Goal: Browse casually

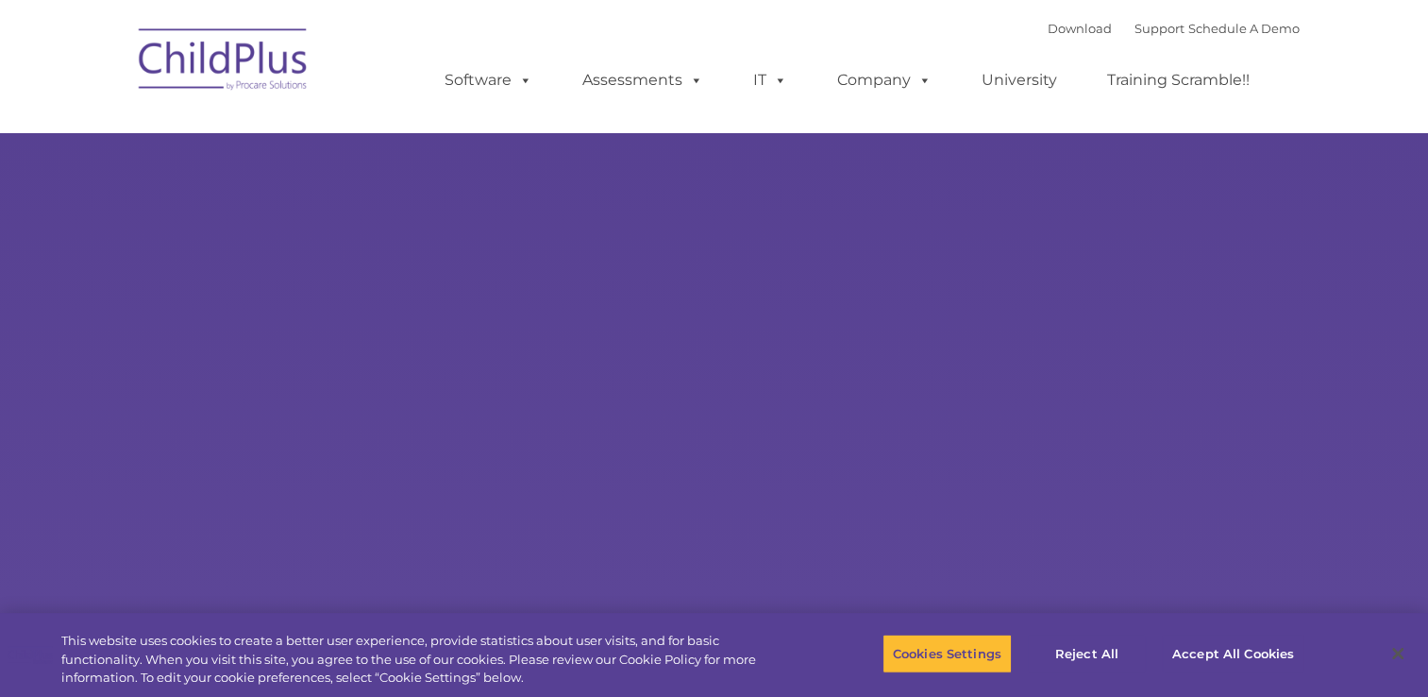
type input ""
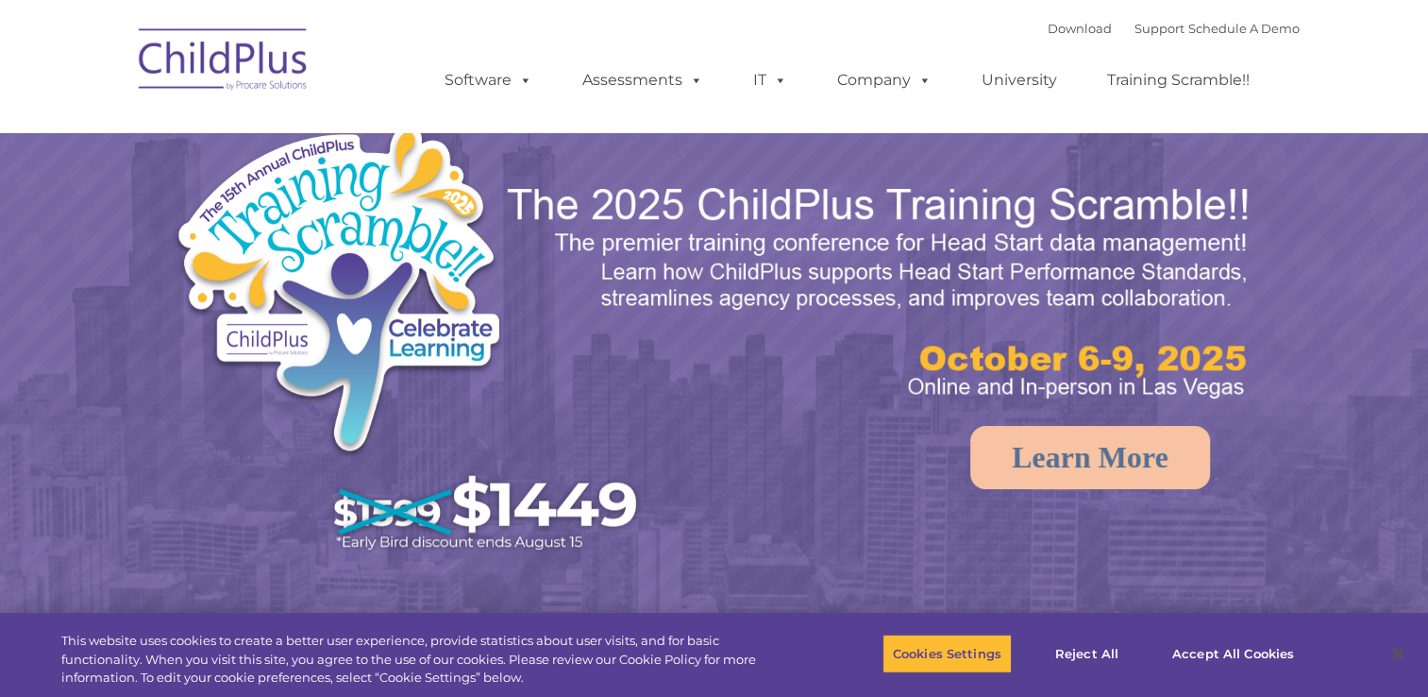
select select "MEDIUM"
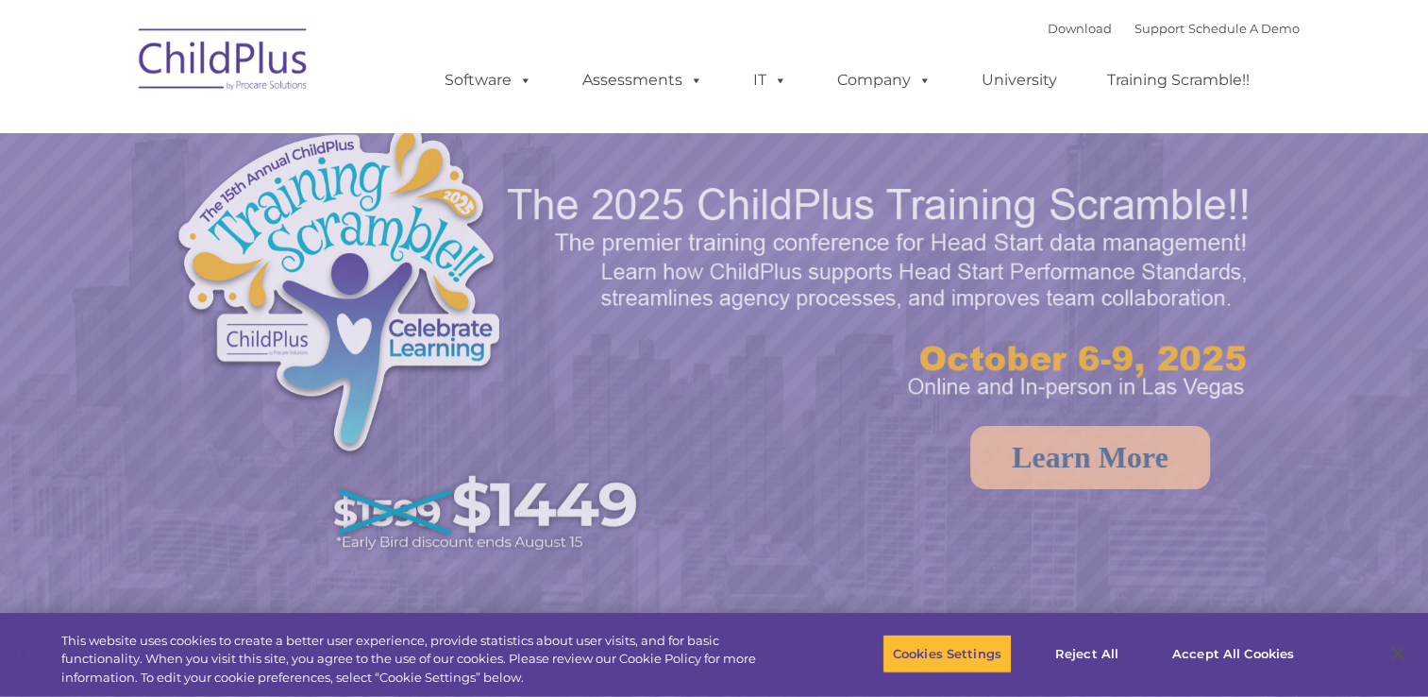
select select "MEDIUM"
